Goal: Task Accomplishment & Management: Use online tool/utility

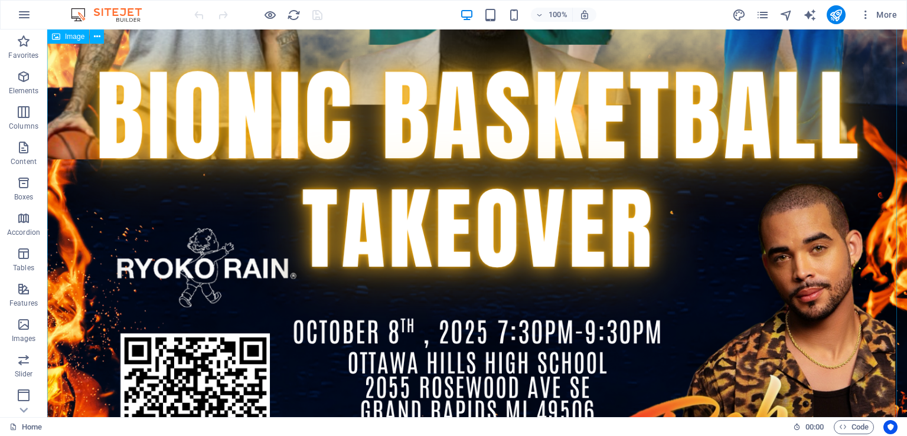
scroll to position [997, 0]
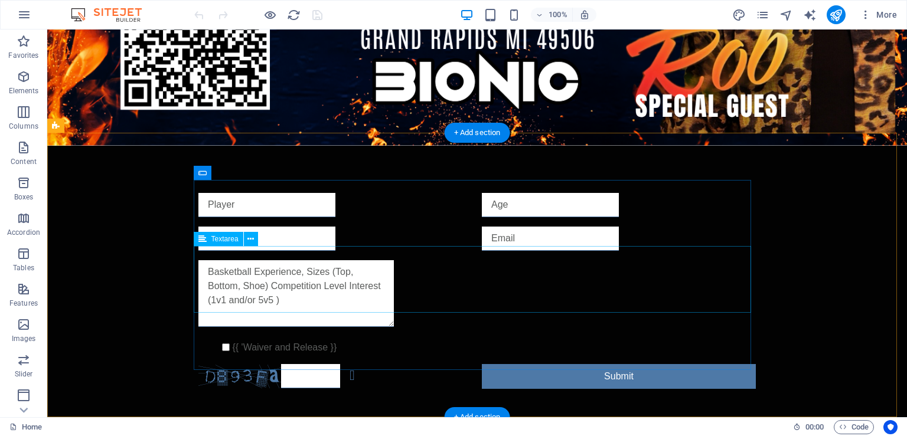
click at [363, 269] on div at bounding box center [476, 295] width 557 height 71
click at [391, 273] on div at bounding box center [476, 295] width 557 height 71
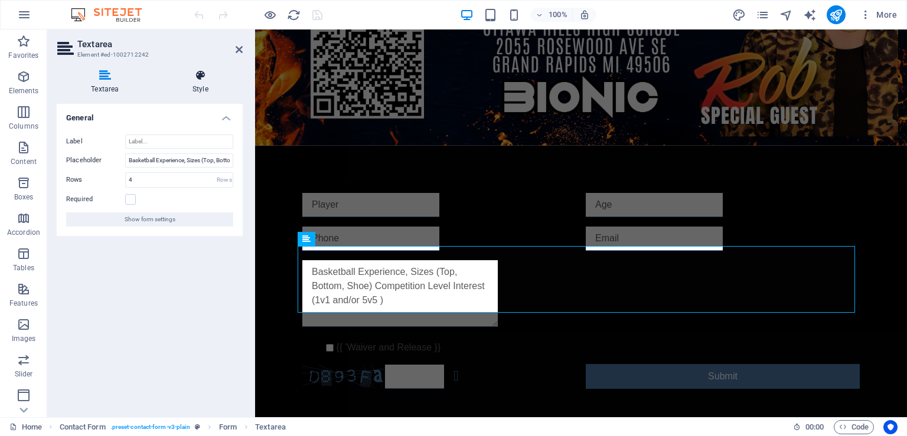
click at [205, 81] on h4 "Style" at bounding box center [200, 82] width 84 height 25
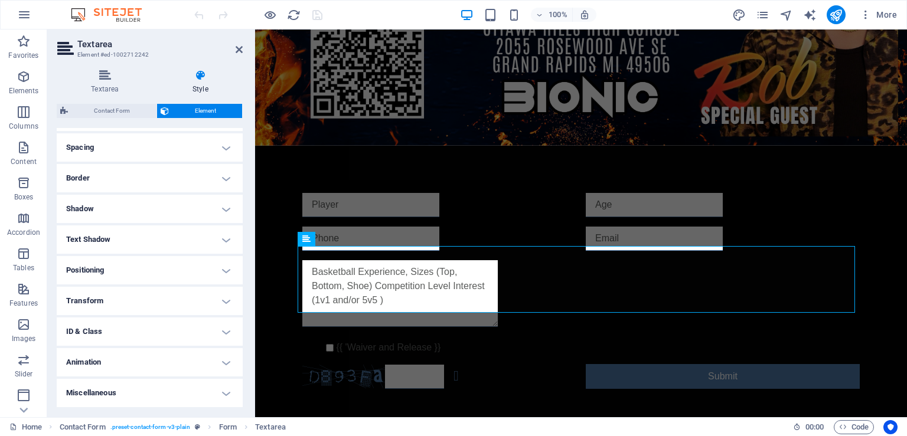
scroll to position [13, 0]
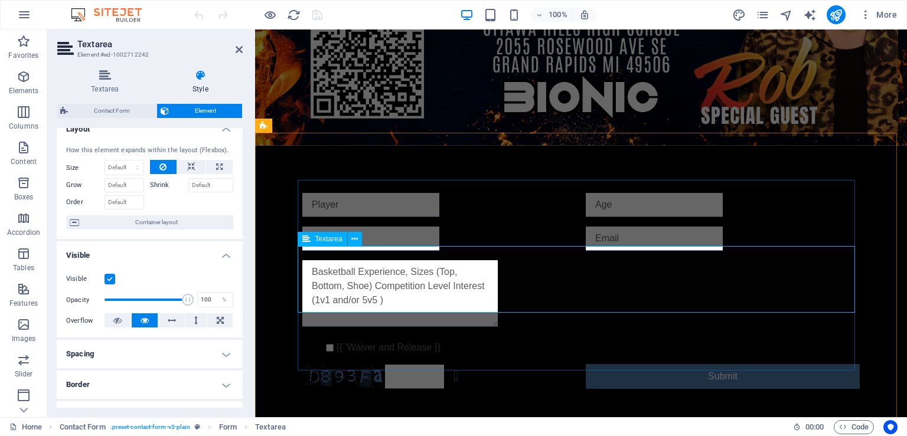
click at [414, 287] on textarea at bounding box center [399, 293] width 195 height 67
click at [414, 286] on textarea at bounding box center [399, 293] width 195 height 67
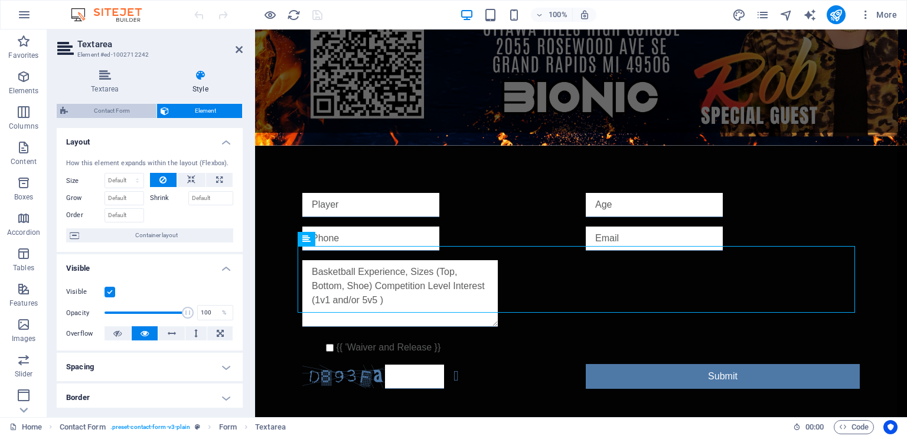
click at [117, 112] on span "Contact Form" at bounding box center [111, 111] width 81 height 14
select select "rem"
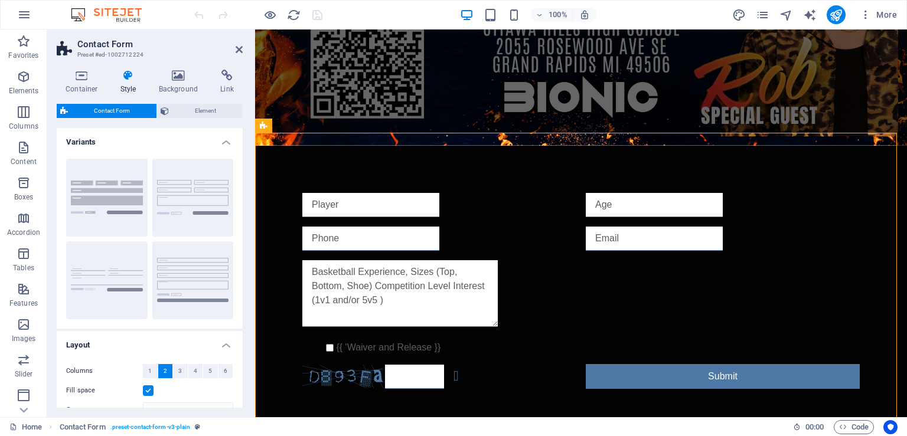
scroll to position [168, 0]
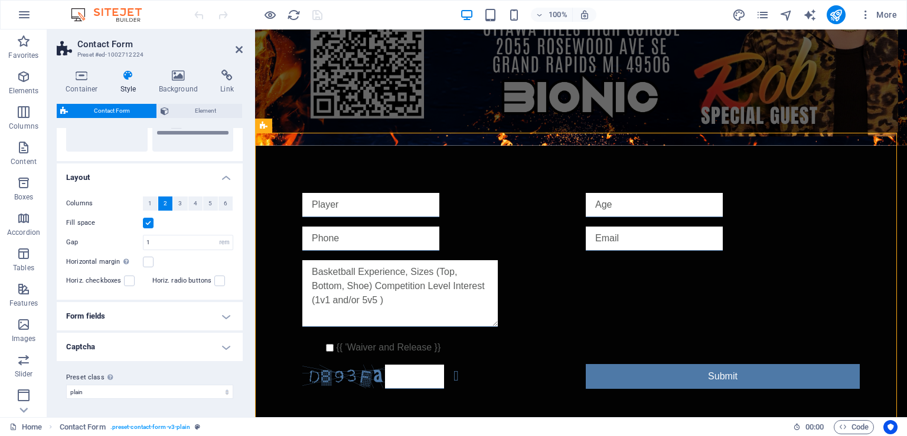
click at [159, 318] on h4 "Form fields" at bounding box center [150, 316] width 186 height 28
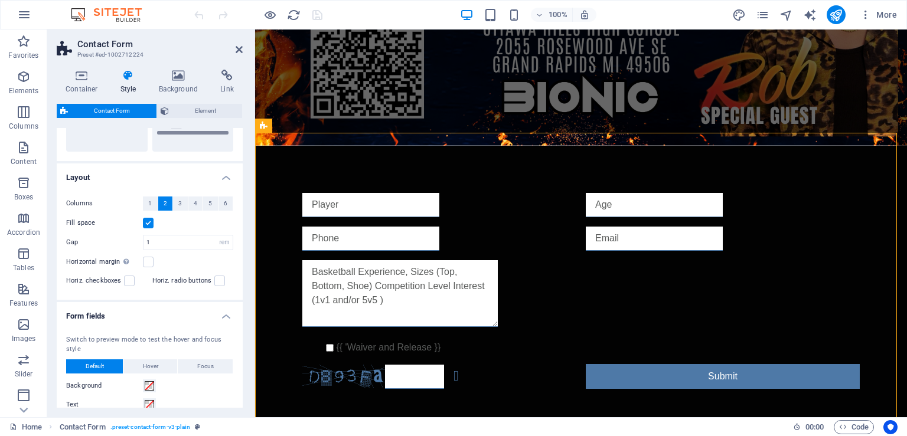
scroll to position [329, 0]
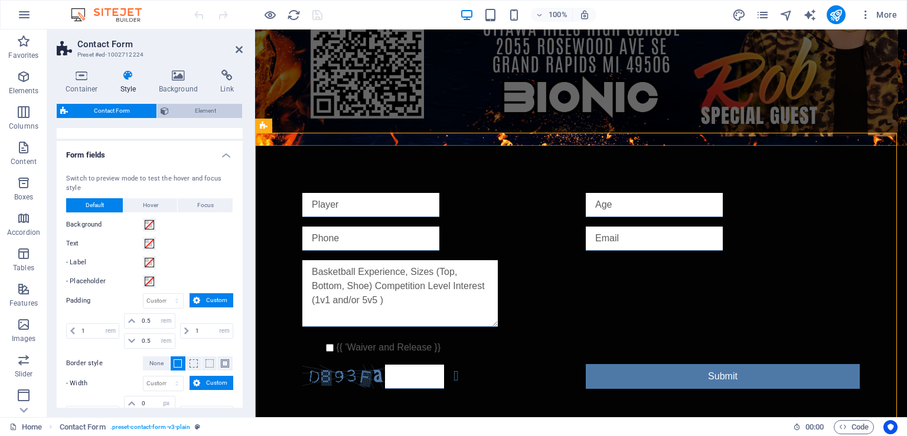
click at [202, 112] on span "Element" at bounding box center [205, 111] width 67 height 14
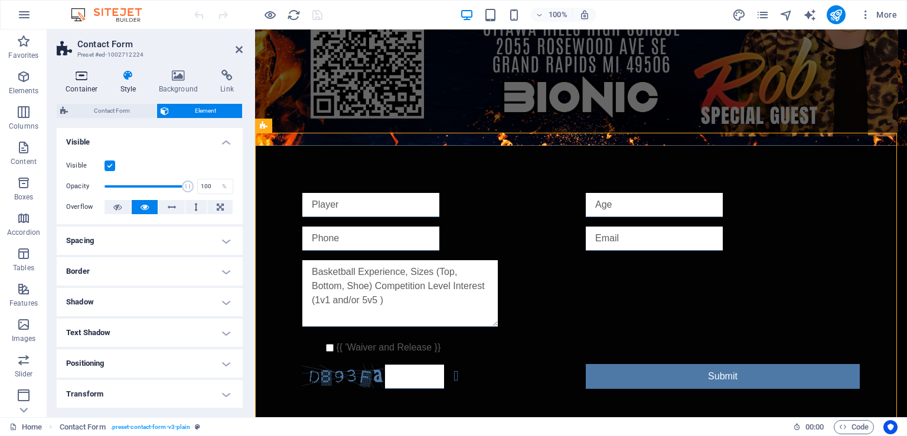
click at [84, 79] on icon at bounding box center [82, 76] width 50 height 12
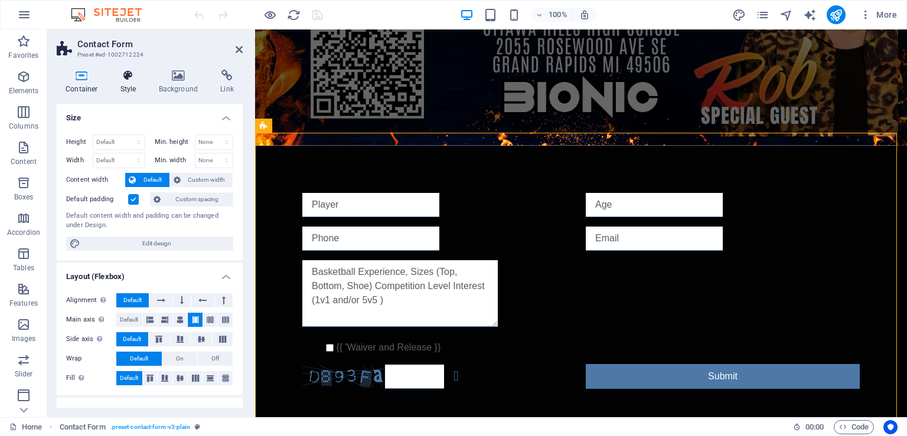
click at [122, 79] on icon at bounding box center [129, 76] width 34 height 12
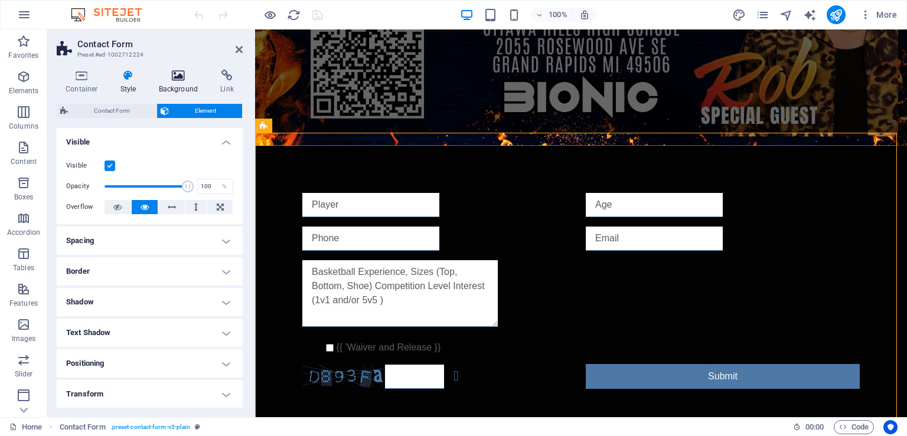
click at [191, 75] on icon at bounding box center [178, 76] width 57 height 12
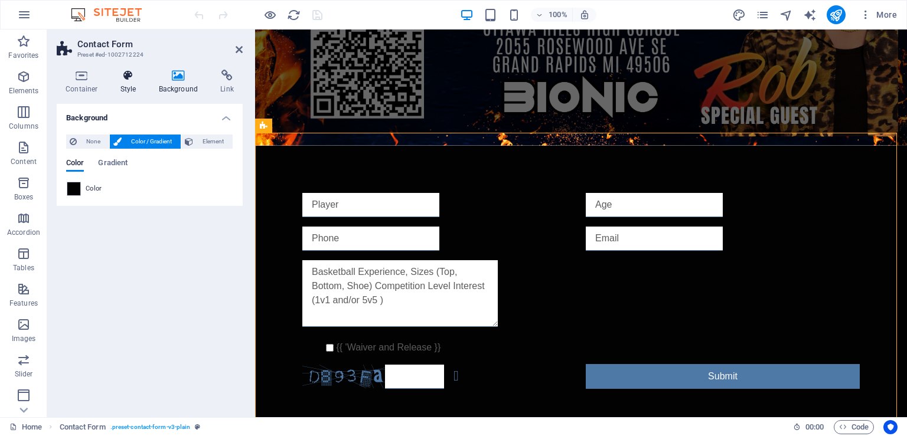
click at [148, 79] on h4 "Style" at bounding box center [131, 82] width 38 height 25
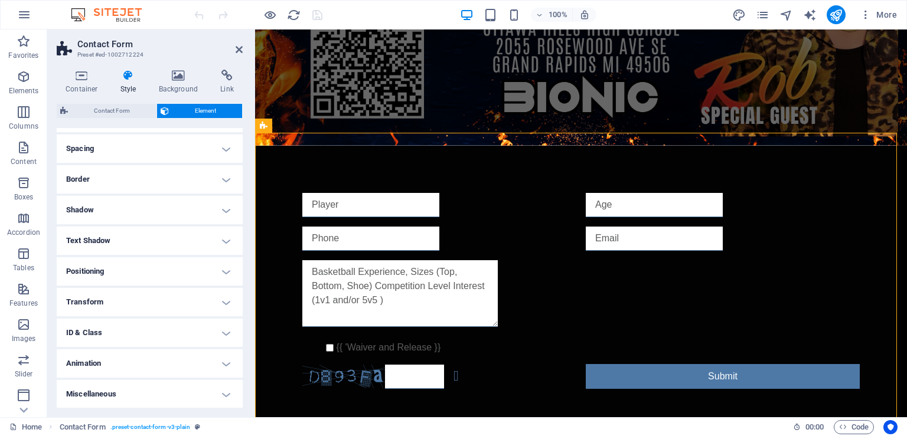
scroll to position [0, 0]
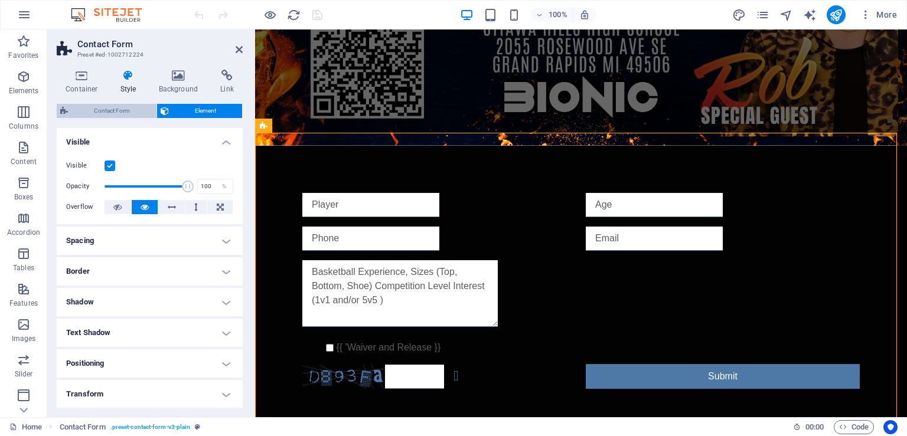
click at [119, 112] on span "Contact Form" at bounding box center [111, 111] width 81 height 14
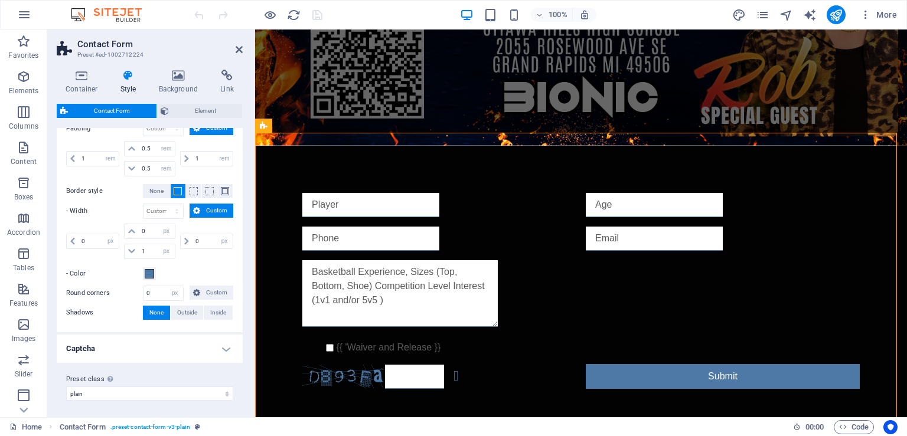
scroll to position [286, 0]
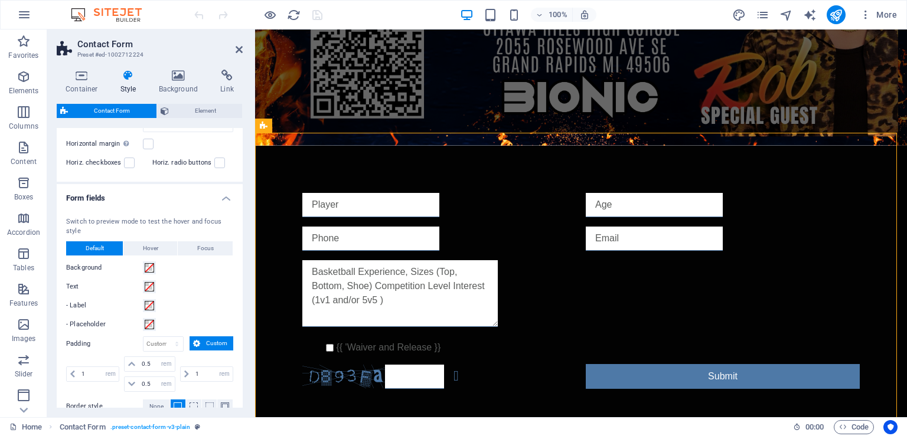
click at [216, 195] on h4 "Form fields" at bounding box center [150, 194] width 186 height 21
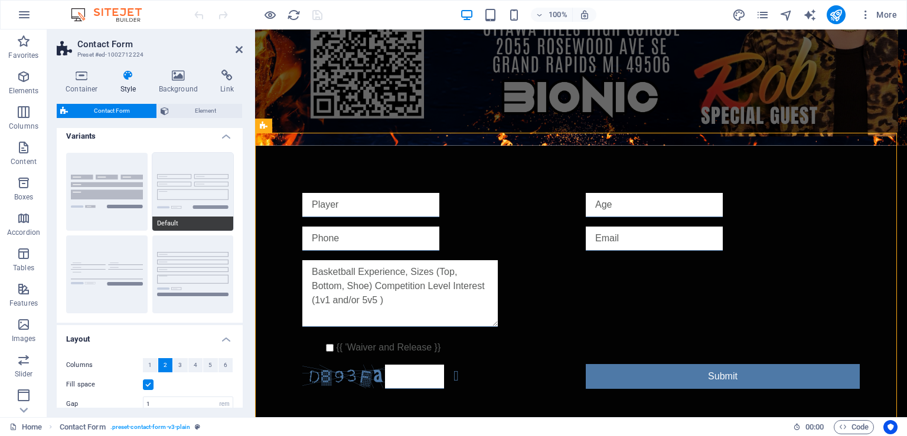
scroll to position [0, 0]
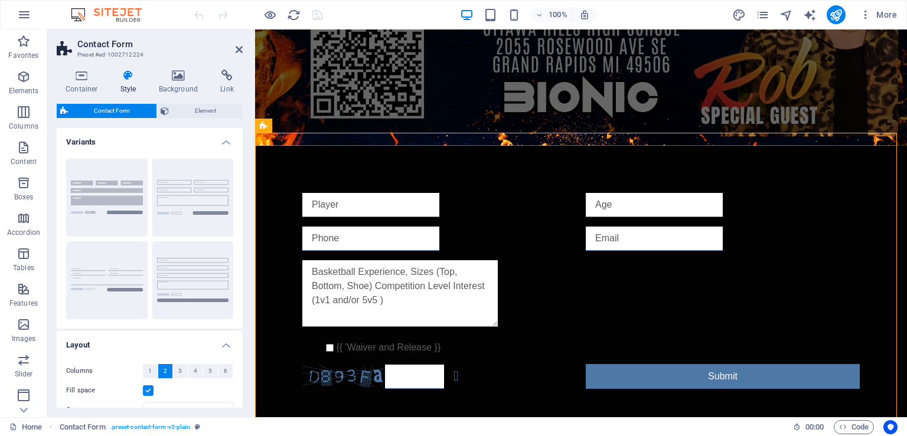
click at [214, 137] on h4 "Variants" at bounding box center [150, 138] width 186 height 21
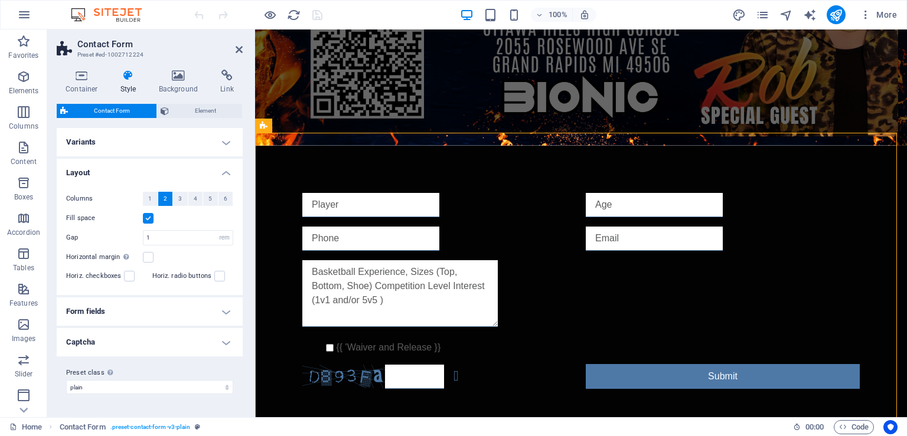
click at [172, 347] on h4 "Captcha" at bounding box center [150, 342] width 186 height 28
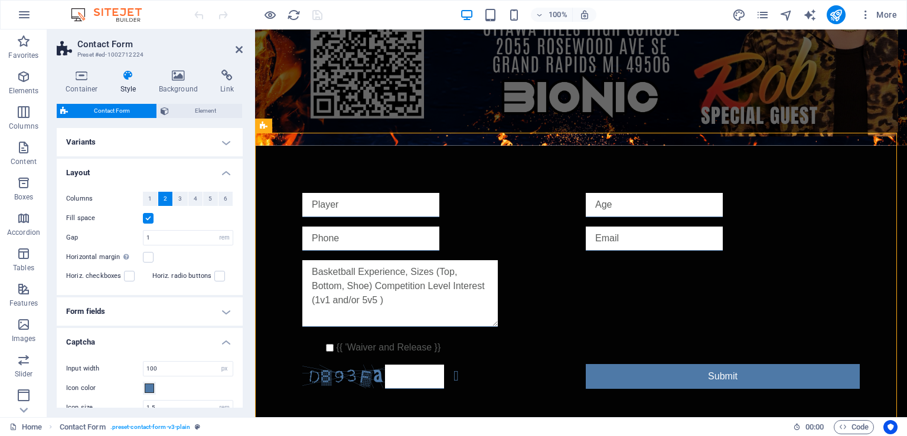
click at [171, 345] on h4 "Captcha" at bounding box center [150, 338] width 186 height 21
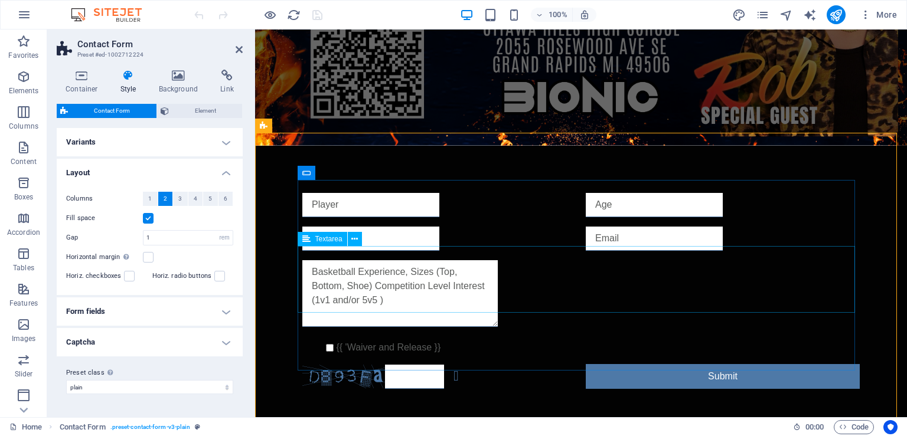
click at [360, 288] on textarea at bounding box center [399, 293] width 195 height 67
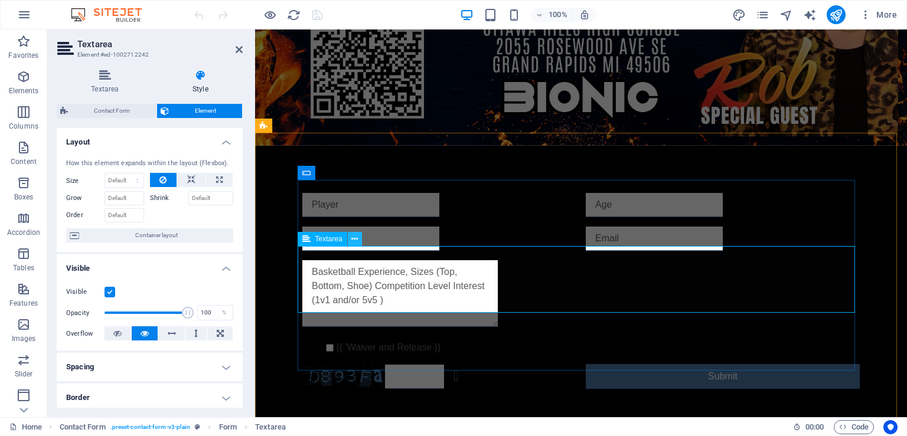
click at [358, 237] on icon at bounding box center [354, 239] width 6 height 12
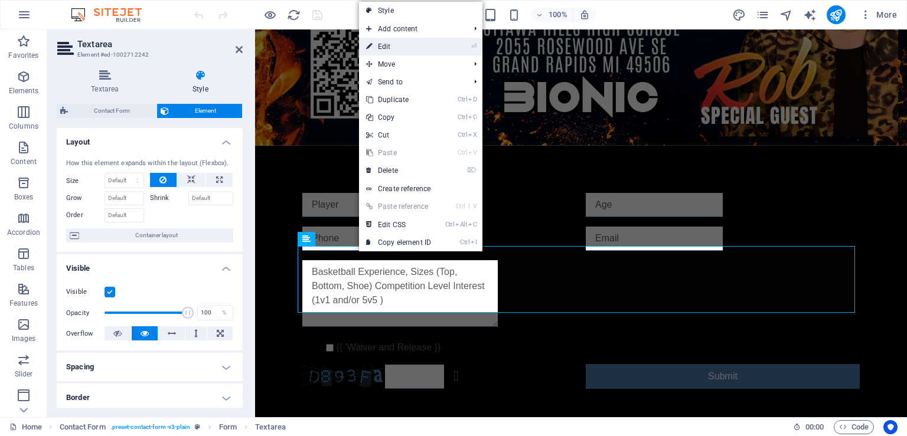
click at [398, 47] on link "⏎ Edit" at bounding box center [398, 47] width 79 height 18
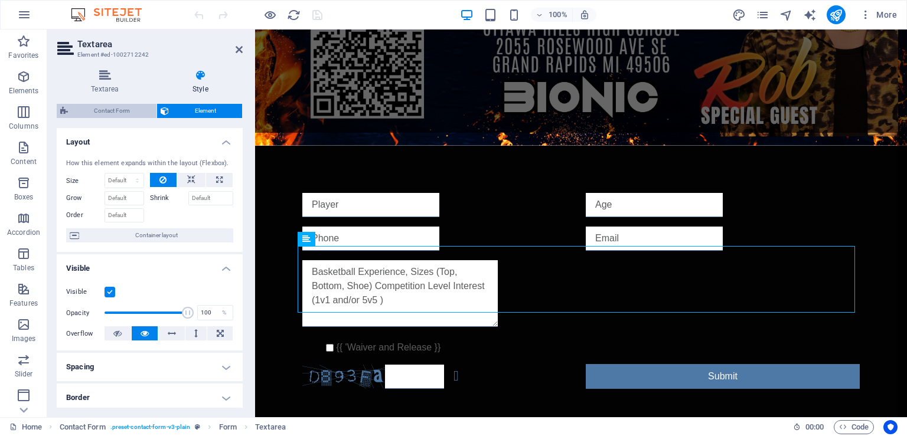
click at [110, 112] on span "Contact Form" at bounding box center [111, 111] width 81 height 14
select select "rem"
